Goal: Purchase product/service

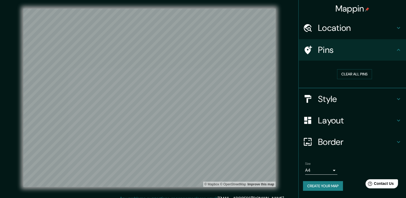
click at [326, 118] on h4 "Layout" at bounding box center [356, 120] width 77 height 11
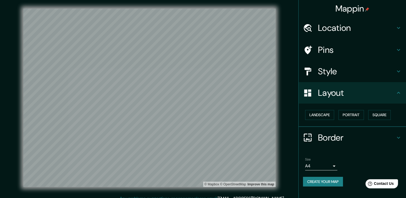
click at [325, 87] on h4 "Layout" at bounding box center [356, 92] width 77 height 11
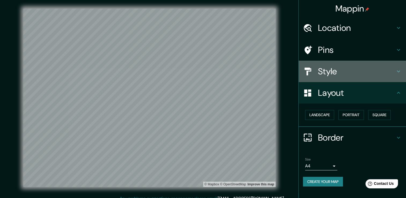
click at [323, 72] on h4 "Style" at bounding box center [356, 71] width 77 height 11
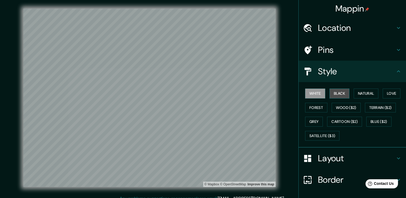
click at [329, 94] on button "Black" at bounding box center [339, 94] width 20 height 10
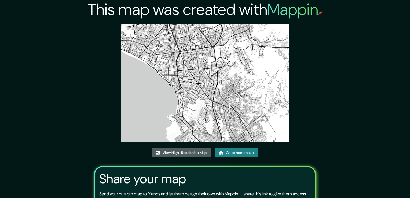
click at [177, 148] on link "View High-Resolution Map" at bounding box center [181, 153] width 59 height 10
